Goal: Task Accomplishment & Management: Use online tool/utility

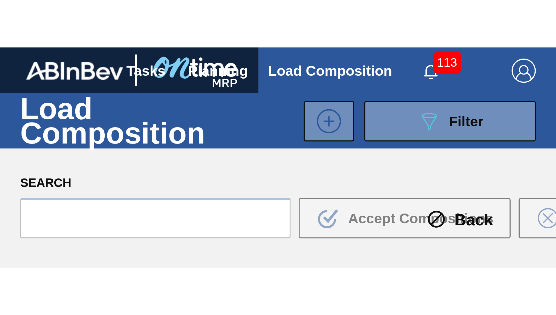
scroll to position [58, 0]
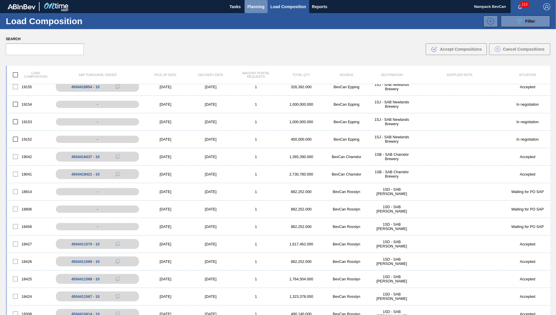
click at [256, 8] on span "Planning" at bounding box center [255, 6] width 17 height 7
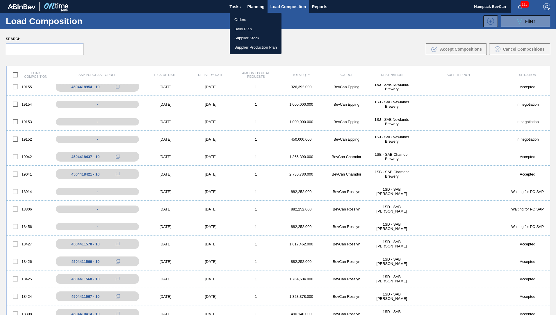
click at [241, 20] on li "Orders" at bounding box center [256, 19] width 52 height 9
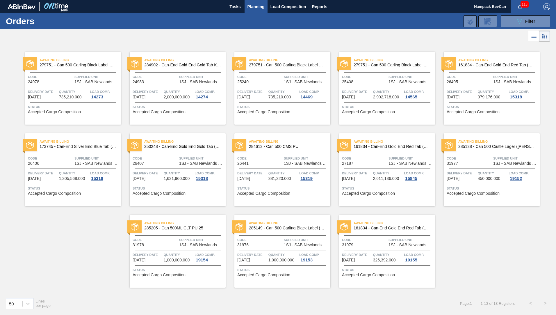
click at [260, 6] on span "Planning" at bounding box center [255, 6] width 17 height 7
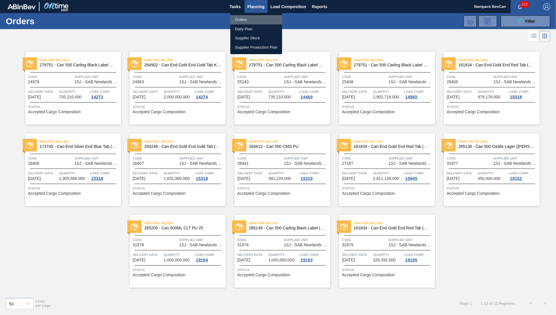
click at [245, 19] on li "Orders" at bounding box center [256, 19] width 52 height 9
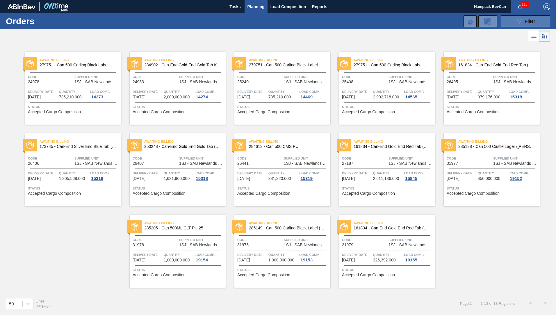
click at [369, 20] on icon at bounding box center [519, 21] width 4 height 5
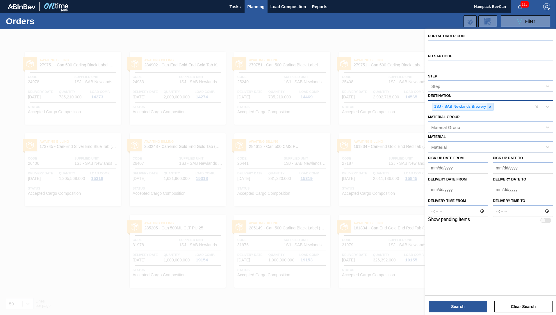
click at [369, 105] on icon at bounding box center [490, 107] width 4 height 4
type input "[PERSON_NAME]"
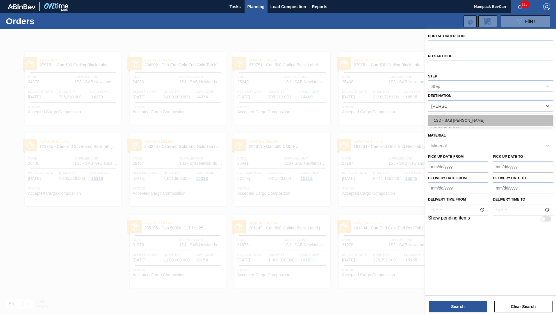
click at [369, 117] on div "1SD - SAB [PERSON_NAME]" at bounding box center [490, 120] width 125 height 11
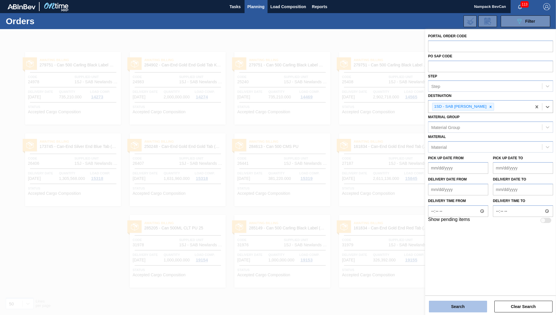
click at [369, 175] on button "Search" at bounding box center [458, 306] width 58 height 12
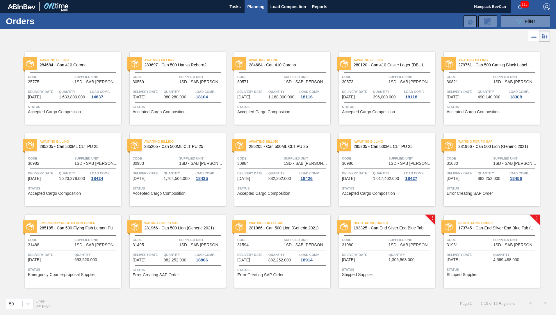
click at [369, 175] on span "Supplied Unit" at bounding box center [410, 240] width 45 height 6
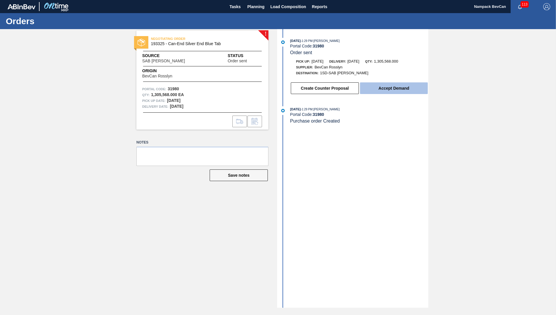
click at [369, 88] on button "Accept Demand" at bounding box center [394, 88] width 68 height 12
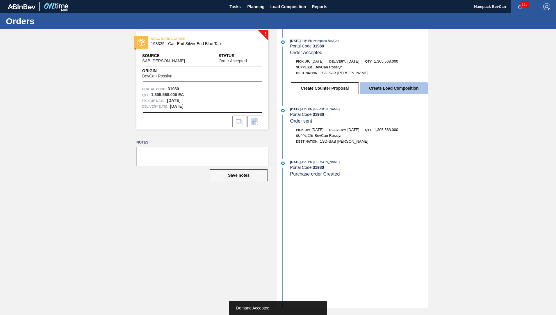
click at [369, 90] on button "Create Load Composition" at bounding box center [394, 88] width 68 height 12
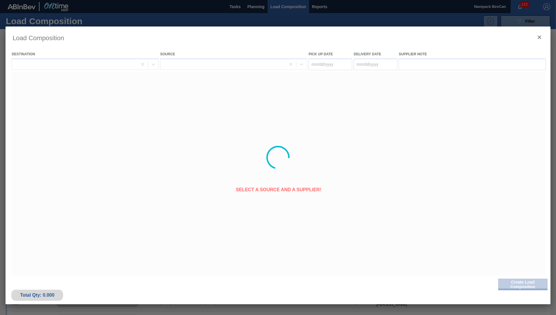
type Date "[DATE]"
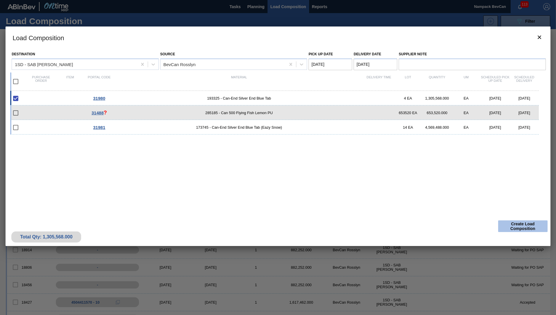
click at [369, 175] on button "Create Load Composition" at bounding box center [522, 226] width 49 height 12
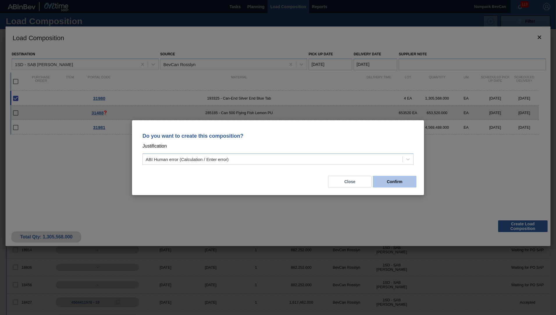
click at [369, 175] on button "Confirm" at bounding box center [395, 182] width 44 height 12
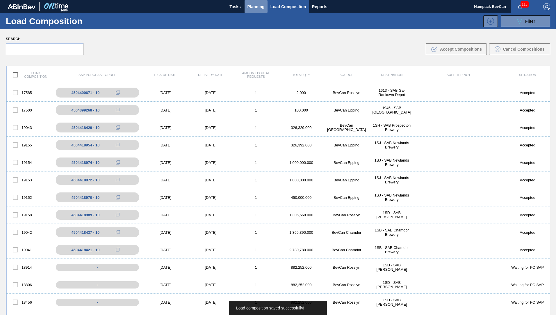
click at [259, 8] on span "Planning" at bounding box center [255, 6] width 17 height 7
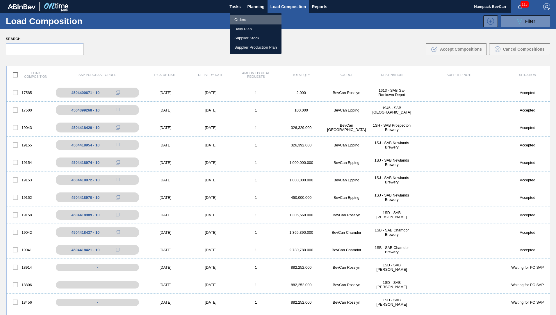
click at [249, 17] on li "Orders" at bounding box center [256, 19] width 52 height 9
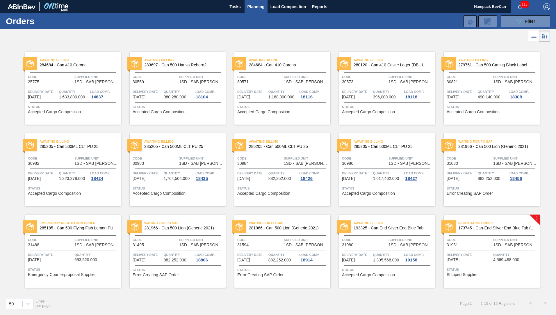
click at [369, 175] on div "Negotiating Order 173745 - Can-End Silver End Blue Tab (Eazy Snow)" at bounding box center [492, 225] width 96 height 13
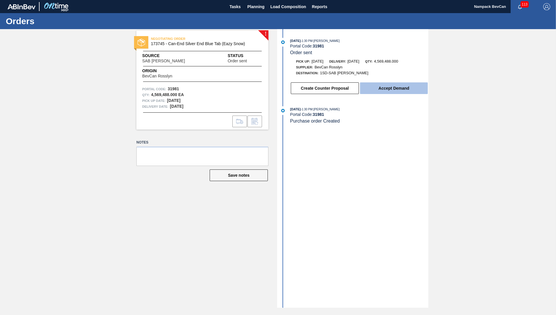
click at [369, 90] on button "Accept Demand" at bounding box center [394, 88] width 68 height 12
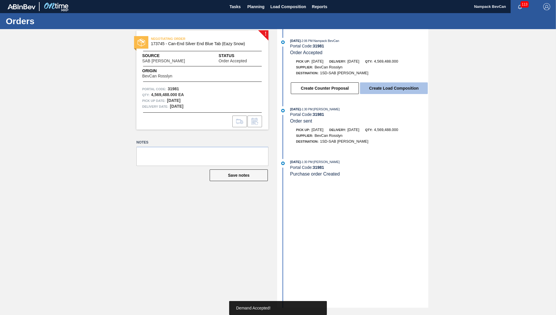
click at [369, 90] on button "Create Load Composition" at bounding box center [394, 88] width 68 height 12
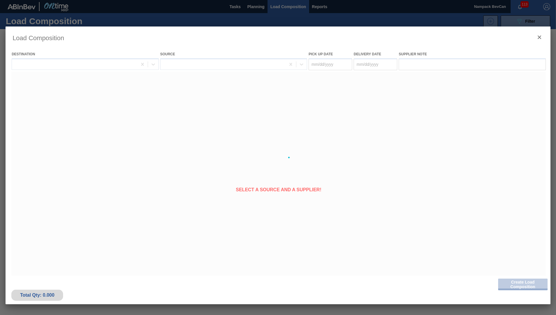
type Date "[DATE]"
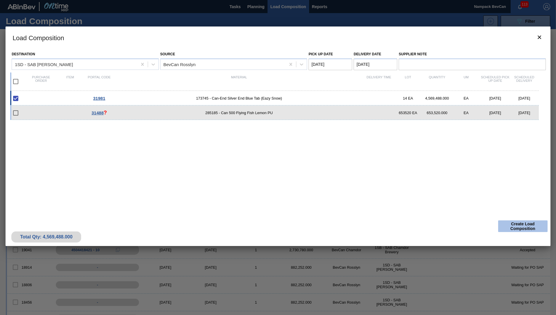
click at [369, 175] on button "Create Load Composition" at bounding box center [522, 226] width 49 height 12
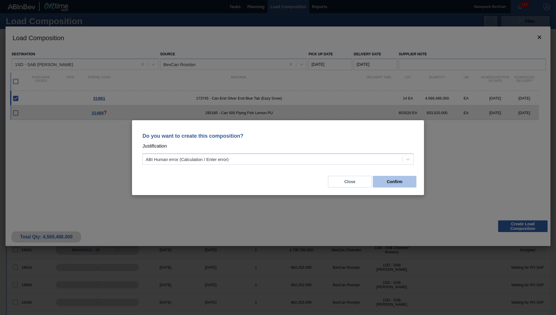
click at [369, 175] on button "Confirm" at bounding box center [395, 182] width 44 height 12
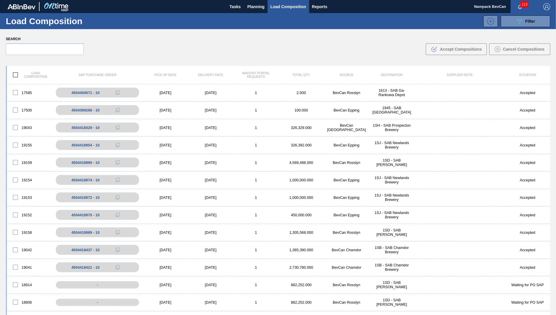
click at [369, 16] on div "089F7B8B-B2A5-4AFE-B5C0-19BA573D28AC Filter" at bounding box center [327, 21] width 451 height 12
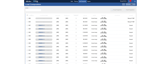
scroll to position [87, 0]
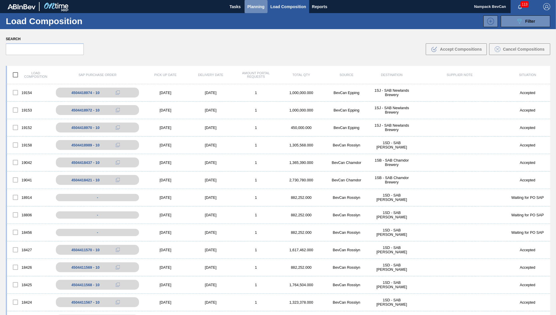
click at [253, 7] on span "Planning" at bounding box center [255, 6] width 17 height 7
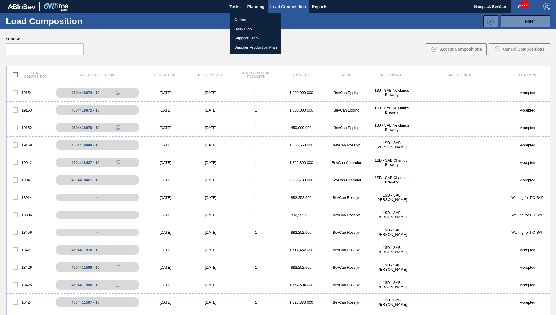
click at [247, 18] on li "Orders" at bounding box center [256, 19] width 52 height 9
